Goal: Transaction & Acquisition: Subscribe to service/newsletter

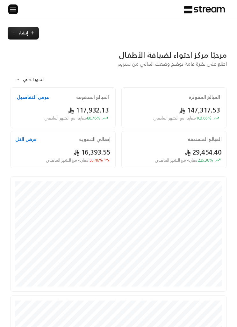
click at [145, 95] on div "المبالغ المفوترة" at bounding box center [174, 97] width 92 height 6
click at [13, 13] on img at bounding box center [13, 9] width 8 height 8
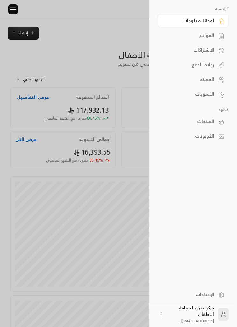
click at [216, 35] on link "الفواتير" at bounding box center [193, 35] width 71 height 13
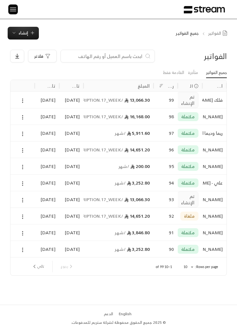
click at [15, 12] on img at bounding box center [13, 9] width 8 height 8
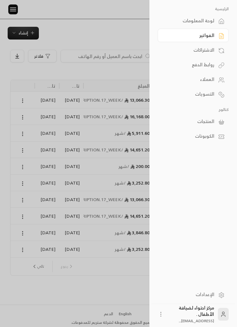
click at [213, 53] on div "الاشتراكات" at bounding box center [190, 50] width 49 height 6
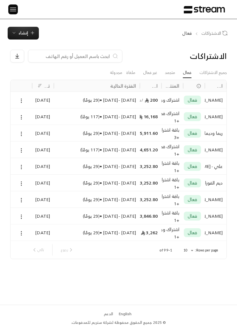
click at [29, 32] on span "إنشاء" at bounding box center [23, 32] width 24 height 7
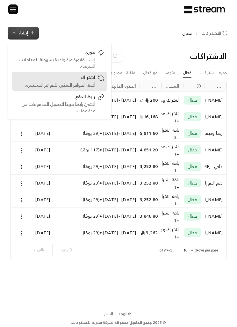
click at [77, 74] on link "اشتراك أتمتة الفواتير المتكررة للفواتير المستمرة." at bounding box center [60, 81] width 96 height 19
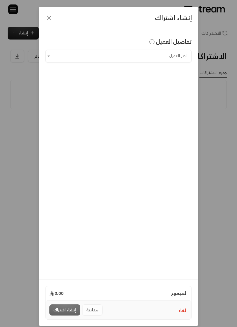
click at [175, 54] on input "اختر العميل" at bounding box center [118, 56] width 146 height 11
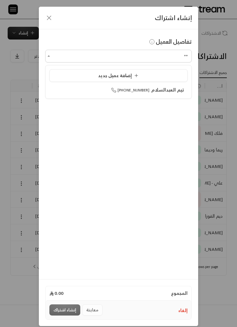
type input "*"
click at [161, 95] on li "أميرة - نوف العسكر [PHONE_NUMBER]" at bounding box center [118, 90] width 138 height 12
type input "**********"
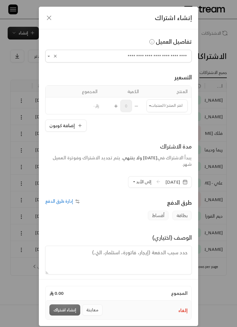
click at [175, 104] on input "اختر العميل" at bounding box center [166, 105] width 41 height 11
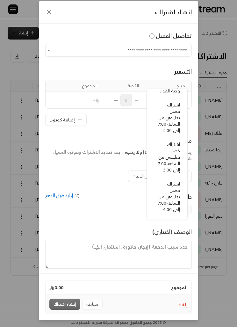
scroll to position [215, 0]
click at [174, 155] on span "اشتراك فصل تعليمي من الساعه 7:00 إلى 3:00" at bounding box center [169, 155] width 22 height 33
type input "**********"
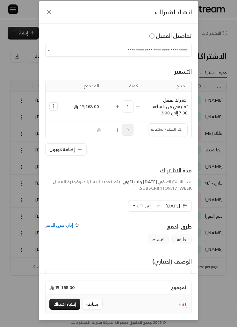
click at [156, 124] on input "اختر العميل" at bounding box center [167, 129] width 39 height 11
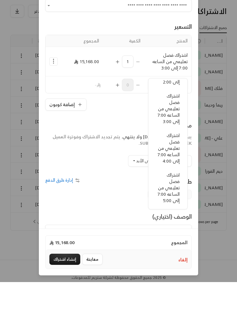
scroll to position [269, 0]
click at [175, 137] on span "اشتراك فصل تعليمي من الساعه 7:00 إلى 3:00" at bounding box center [169, 153] width 22 height 33
type input "**********"
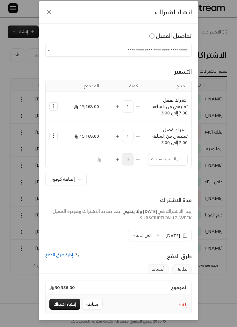
scroll to position [5, 0]
click at [51, 103] on button "Selected Products" at bounding box center [54, 107] width 8 height 8
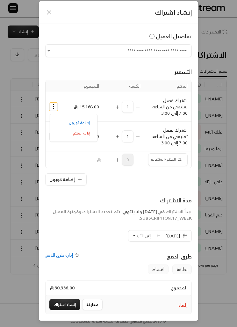
click at [53, 109] on icon "Selected Products" at bounding box center [53, 106] width 6 height 6
click at [51, 107] on icon "Selected Products" at bounding box center [53, 106] width 6 height 6
click at [65, 125] on link "إضافة كوبون" at bounding box center [73, 122] width 39 height 11
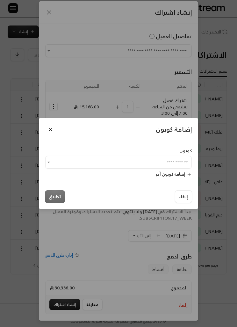
click at [166, 178] on span "إضافة كوبون آخر" at bounding box center [171, 173] width 30 height 7
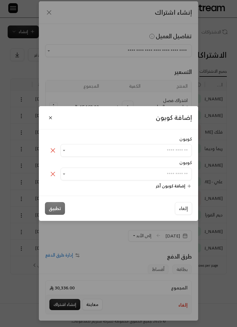
click at [51, 178] on icon at bounding box center [53, 174] width 8 height 8
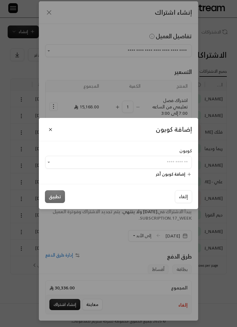
click at [177, 168] on input "اختر العميل" at bounding box center [118, 162] width 146 height 11
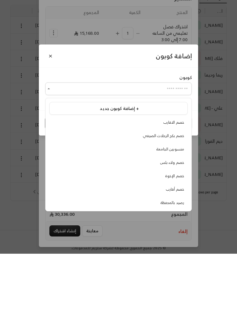
click at [181, 246] on span "خصم الإخوة" at bounding box center [174, 249] width 19 height 7
type input "**********"
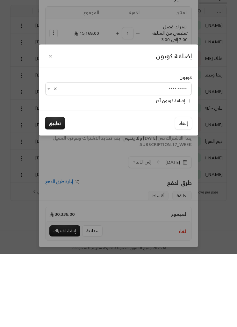
click at [51, 190] on button "تطبيق" at bounding box center [55, 196] width 20 height 13
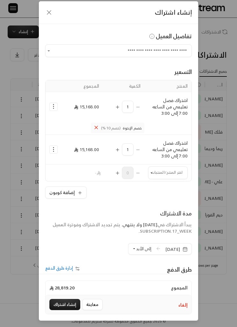
click at [52, 152] on icon "Selected Products" at bounding box center [53, 149] width 6 height 6
click at [90, 164] on link "إضافة كوبون" at bounding box center [73, 165] width 39 height 11
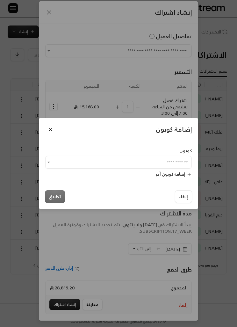
click at [51, 165] on icon "Open" at bounding box center [49, 162] width 6 height 6
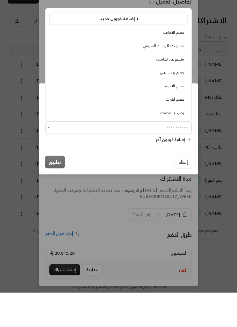
click at [178, 104] on span "خصم ولاء بلس" at bounding box center [172, 107] width 24 height 7
type input "**********"
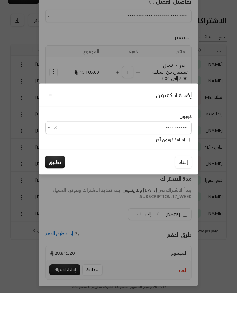
click at [47, 190] on button "تطبيق" at bounding box center [55, 196] width 20 height 13
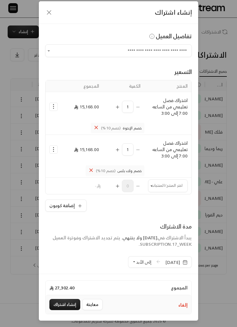
click at [165, 186] on input "اختر العميل" at bounding box center [167, 186] width 39 height 11
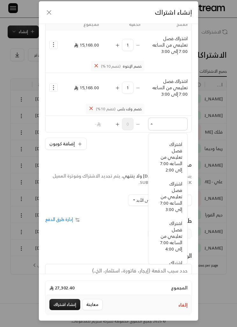
scroll to position [219, -2]
click at [182, 213] on span "اشتراك فصل تعليمي من الساعه 7:00 إلى 3:00" at bounding box center [171, 196] width 22 height 33
type input "**********"
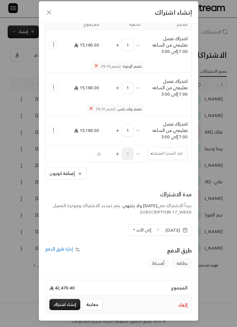
click at [46, 132] on td "Selected Products" at bounding box center [54, 131] width 16 height 30
click at [50, 132] on button "Selected Products" at bounding box center [54, 130] width 8 height 8
click at [87, 148] on span "إضافة كوبون" at bounding box center [79, 146] width 21 height 7
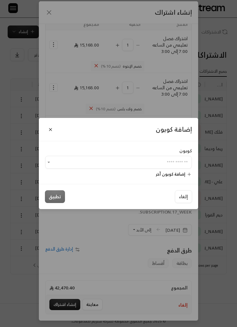
click at [152, 168] on input "اختر العميل" at bounding box center [118, 162] width 146 height 11
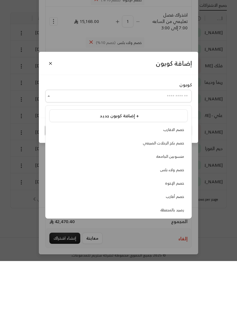
click at [180, 246] on span "خصم الإخوة" at bounding box center [174, 249] width 19 height 7
type input "**********"
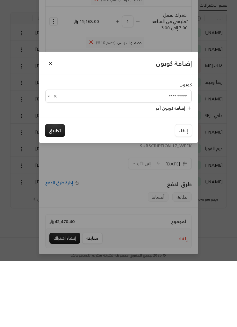
click at [63, 190] on button "تطبيق" at bounding box center [55, 196] width 20 height 13
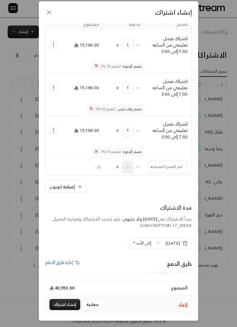
click at [178, 167] on input "اختر العميل" at bounding box center [167, 166] width 39 height 11
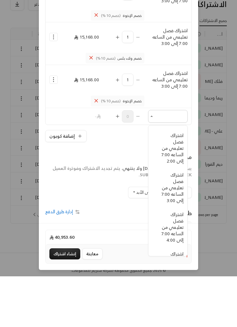
scroll to position [222, -4]
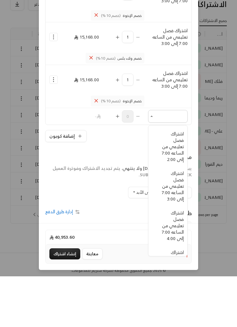
click at [176, 160] on span "اشتراك ترم - وجبة الغداء" at bounding box center [172, 167] width 23 height 14
type input "**********"
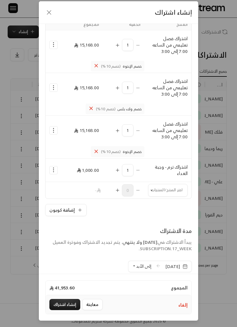
click at [115, 170] on icon "Selected Products" at bounding box center [117, 170] width 5 height 5
click at [118, 171] on icon "Selected Products" at bounding box center [117, 170] width 5 height 5
click at [136, 267] on span "إلى الأبد" at bounding box center [143, 265] width 15 height 7
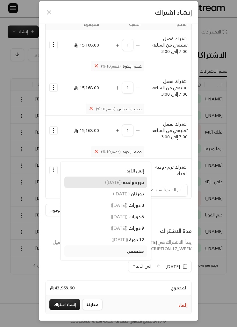
click at [124, 187] on link "دورة واحدة ( [DATE] )" at bounding box center [105, 181] width 83 height 11
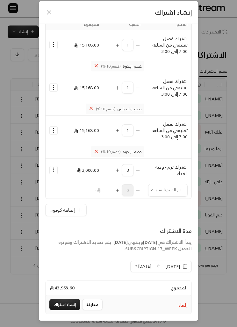
scroll to position [4, 0]
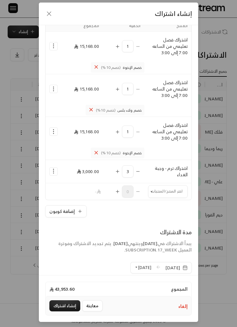
click at [89, 110] on icon "Selected Products" at bounding box center [91, 110] width 6 height 6
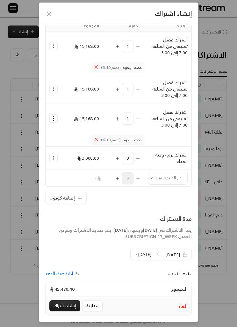
click at [55, 88] on icon "Selected Products" at bounding box center [53, 89] width 6 height 6
click at [79, 117] on span "إزالة المنتج" at bounding box center [81, 115] width 17 height 7
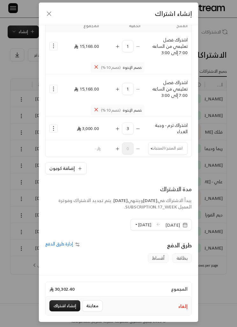
click at [132, 130] on span "3" at bounding box center [127, 128] width 11 height 12
click at [137, 130] on icon "Selected Products" at bounding box center [137, 128] width 5 height 5
click at [133, 127] on span "2" at bounding box center [127, 128] width 11 height 12
click at [138, 129] on icon "Selected Products" at bounding box center [137, 128] width 5 height 5
click at [51, 128] on icon "Selected Products" at bounding box center [53, 128] width 6 height 6
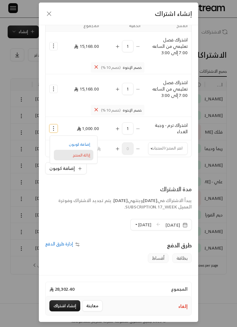
click at [73, 155] on span "إزالة المنتج" at bounding box center [81, 155] width 17 height 7
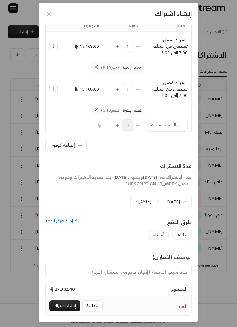
click at [151, 126] on icon "Open" at bounding box center [152, 125] width 6 height 6
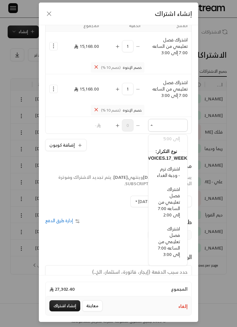
scroll to position [176, 0]
click at [170, 179] on span "اشتراك ترم - وجبة الغداء" at bounding box center [168, 172] width 23 height 14
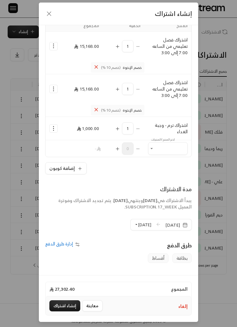
type input "**********"
click at [156, 150] on input "اختر العميل" at bounding box center [167, 148] width 39 height 11
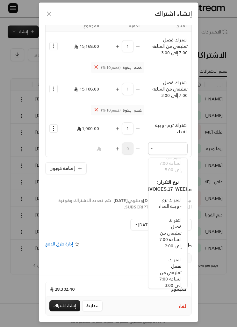
scroll to position [182, -2]
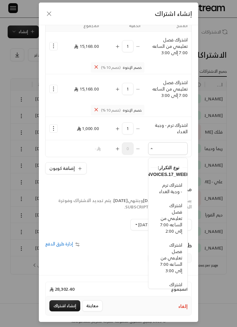
click at [171, 196] on span "اشتراك ترم - وجبة الغداء" at bounding box center [170, 188] width 23 height 14
type input "**********"
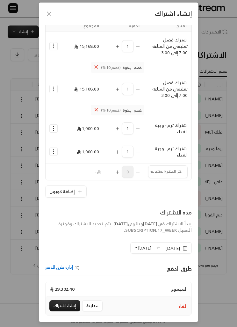
click at [96, 113] on button "Selected Products" at bounding box center [96, 110] width 6 height 7
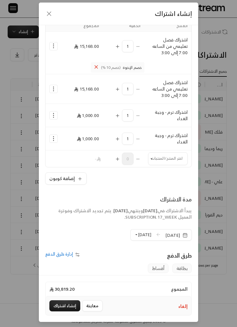
click at [50, 90] on button "Selected Products" at bounding box center [54, 89] width 8 height 8
click at [88, 106] on span "إضافة كوبون" at bounding box center [79, 104] width 21 height 7
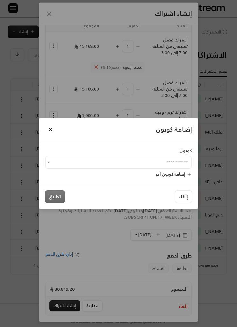
click at [124, 168] on input "اختر العميل" at bounding box center [118, 162] width 146 height 11
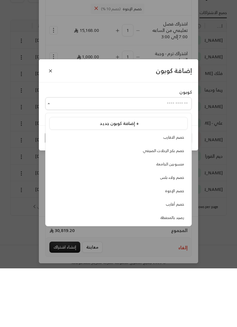
click at [176, 230] on li "خصم ولاء بلس" at bounding box center [118, 235] width 138 height 11
type input "**********"
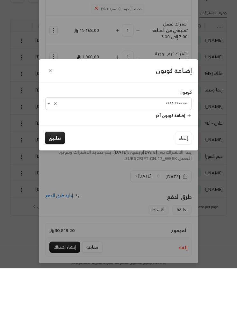
click at [62, 190] on button "تطبيق" at bounding box center [55, 196] width 20 height 13
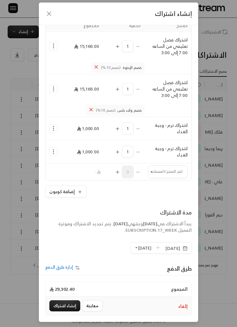
click at [64, 311] on button "إنشاء اشتراك" at bounding box center [64, 305] width 31 height 11
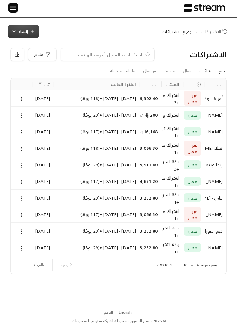
scroll to position [22, 0]
